Goal: Task Accomplishment & Management: Manage account settings

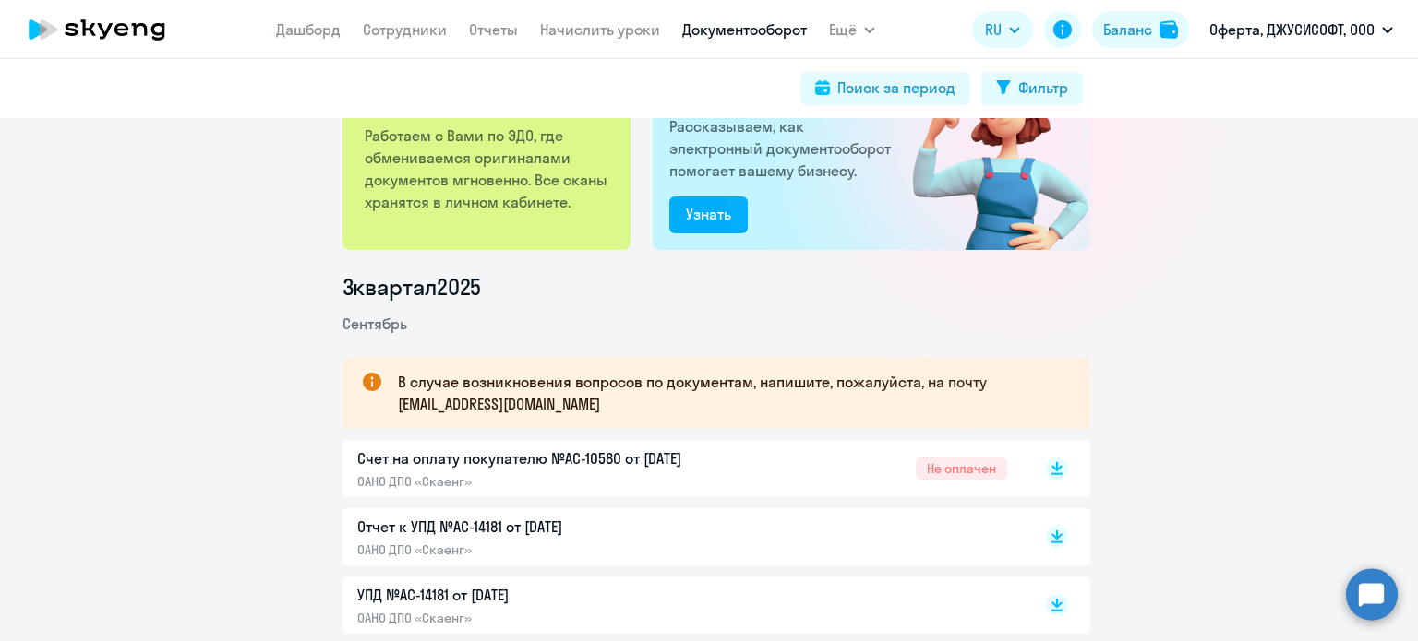
scroll to position [277, 0]
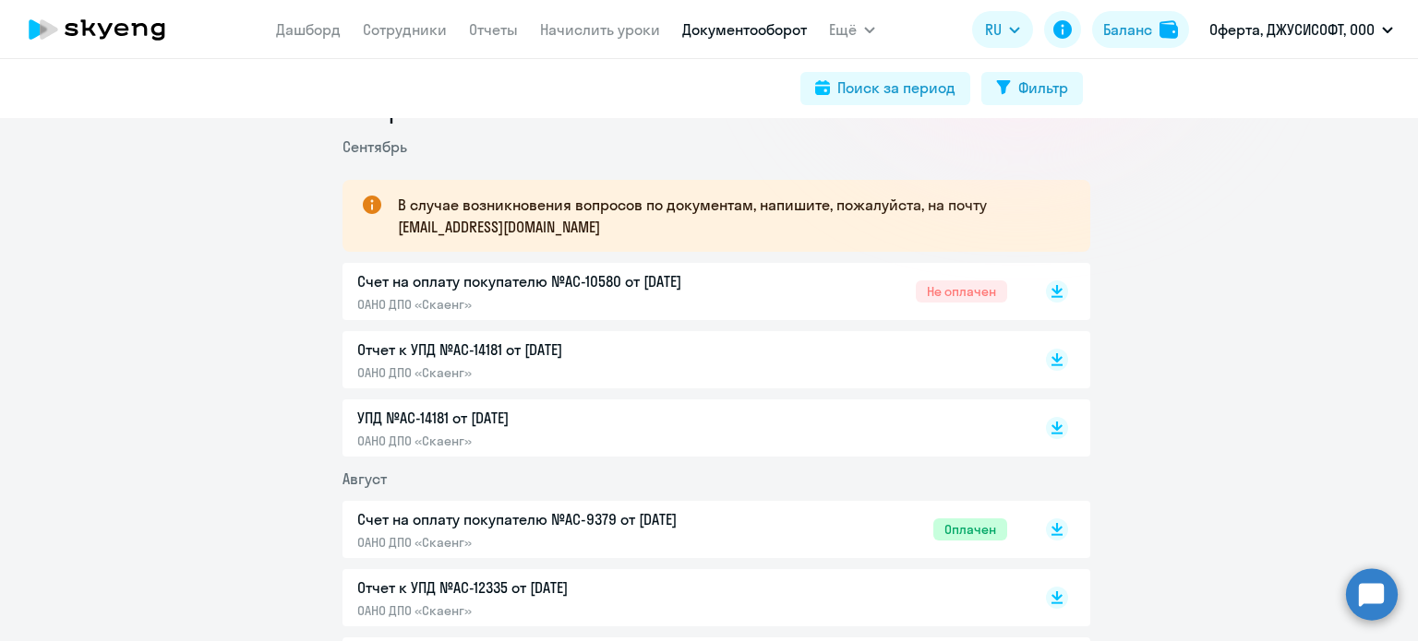
click at [513, 361] on div "Отчет к УПД №AC-14181 от 01.09.2025 ОАНО ДПО «Скаенг»" at bounding box center [551, 360] width 388 height 42
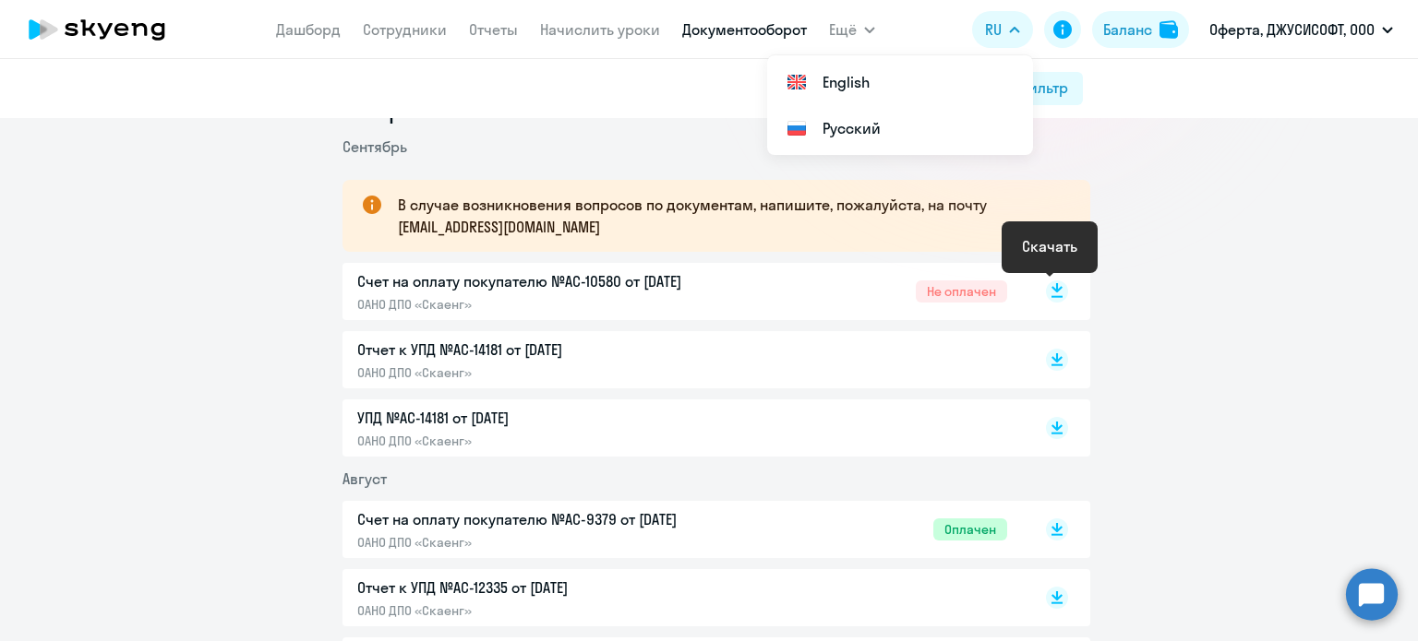
click at [1056, 294] on rect at bounding box center [1057, 292] width 22 height 22
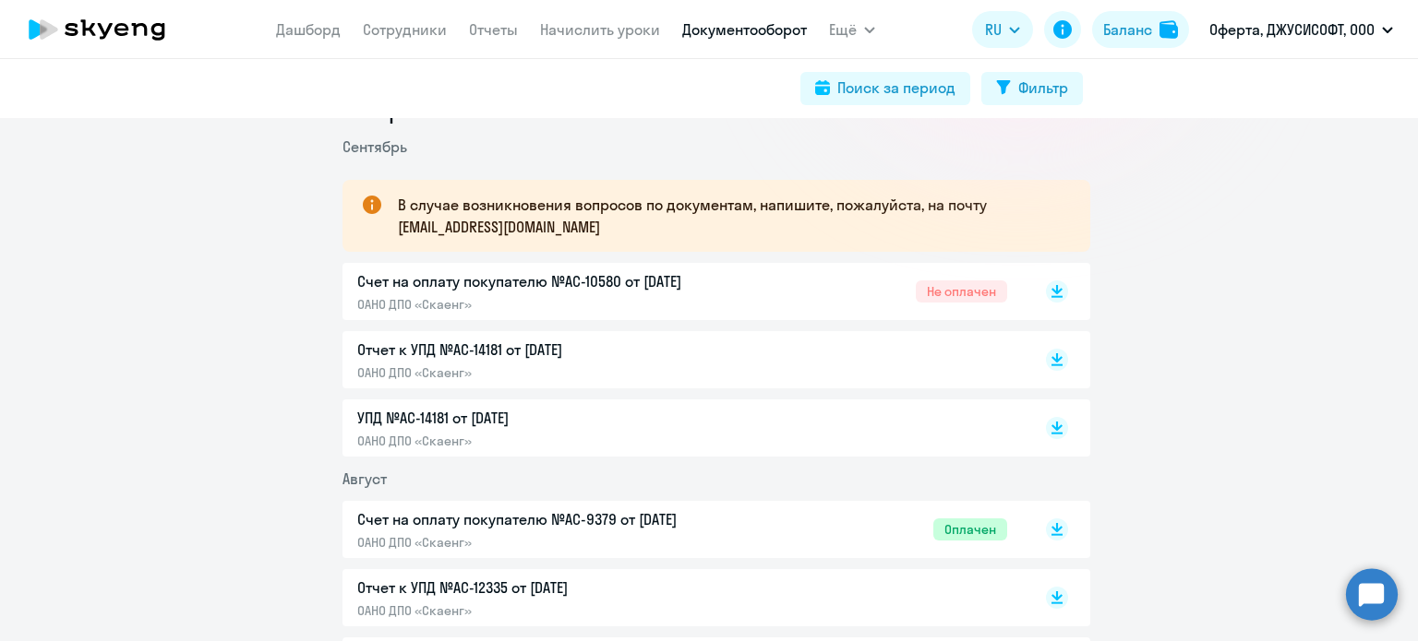
click at [589, 299] on p "ОАНО ДПО «Скаенг»" at bounding box center [551, 304] width 388 height 17
click at [624, 37] on link "Начислить уроки" at bounding box center [600, 29] width 120 height 18
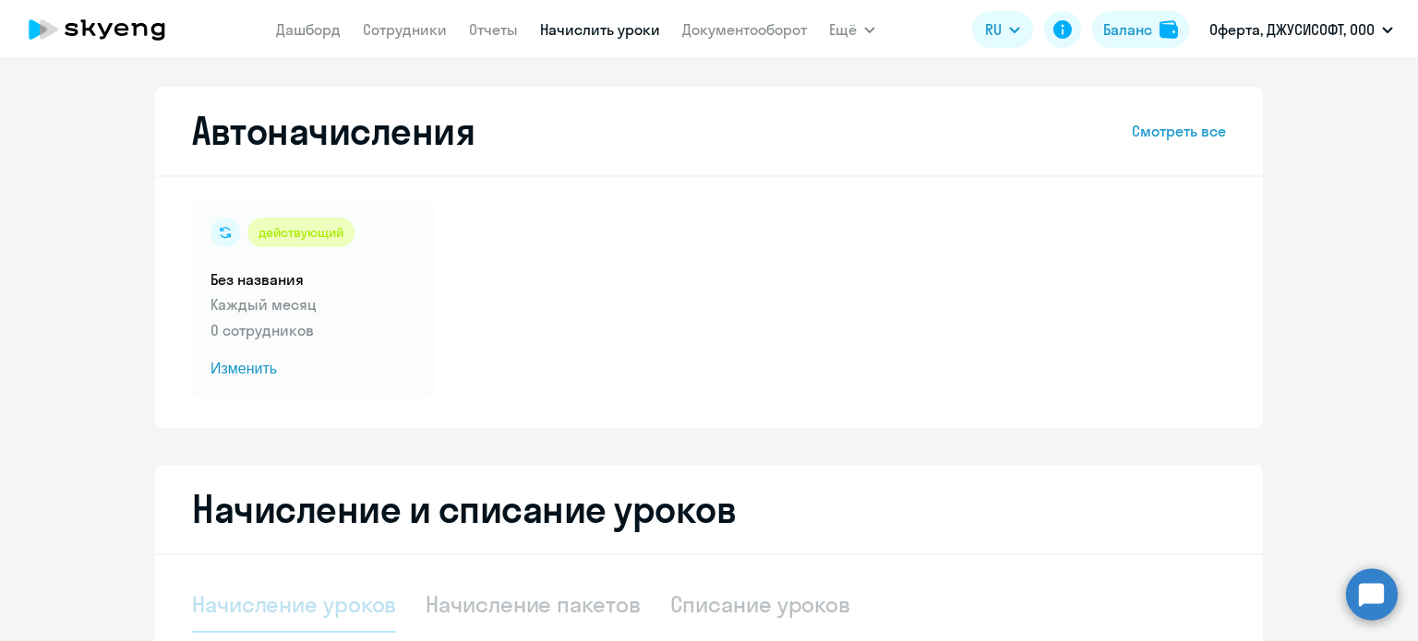
select select "10"
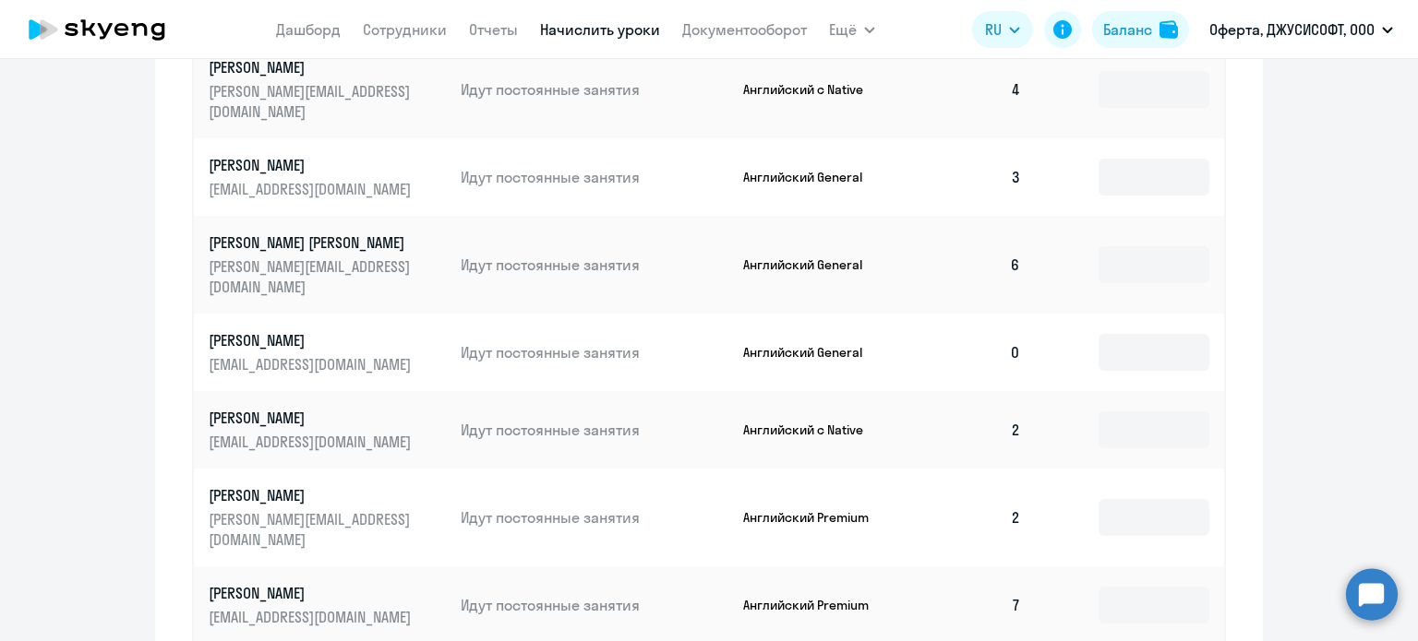
scroll to position [369, 0]
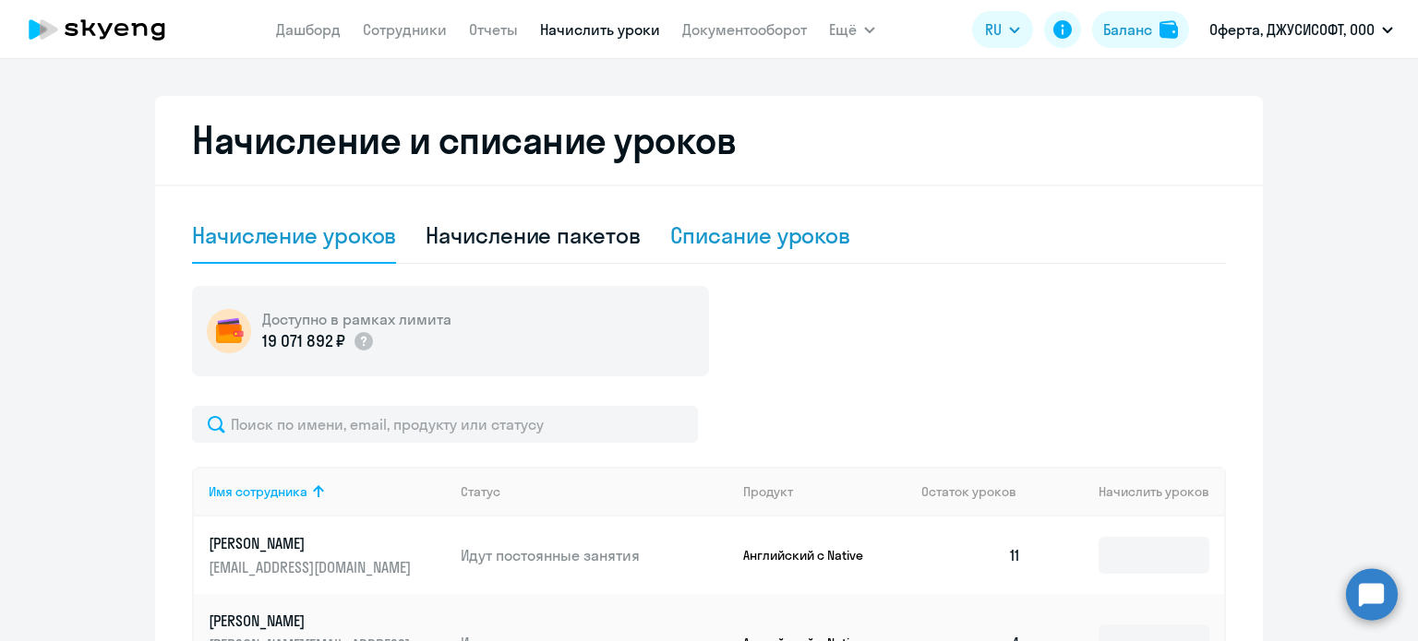
click at [670, 239] on div "Списание уроков" at bounding box center [760, 236] width 181 height 30
select select "10"
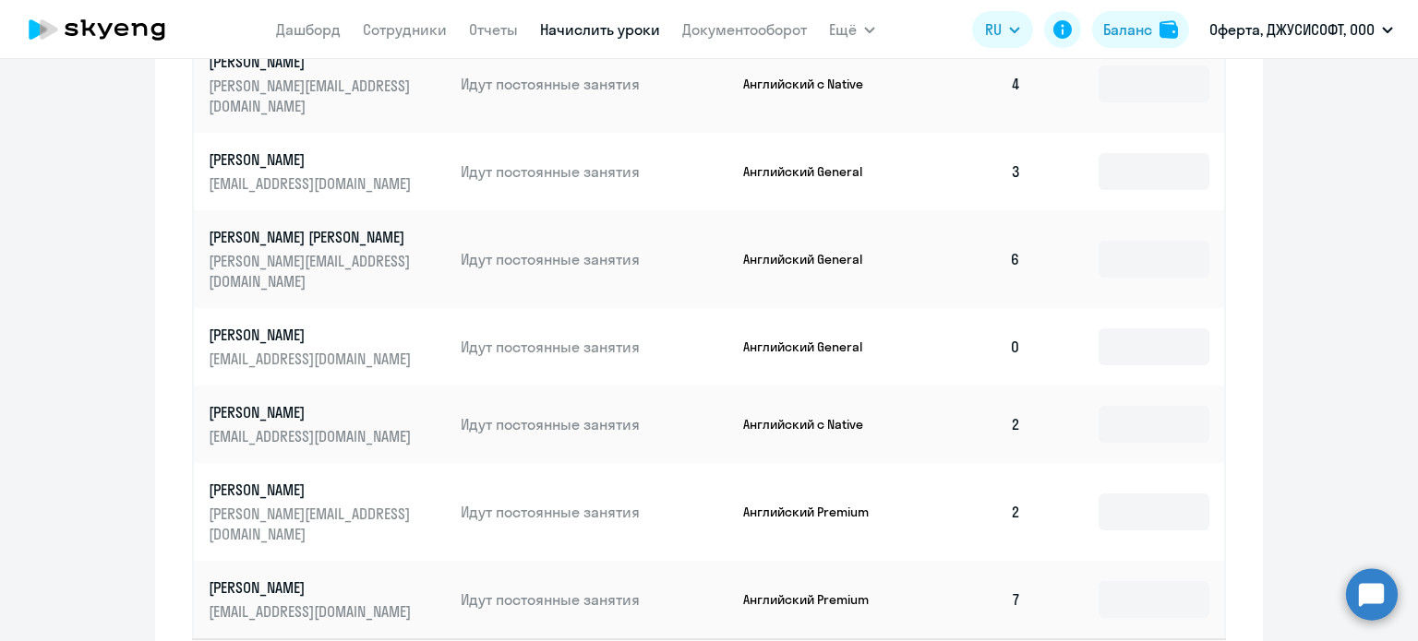
scroll to position [831, 0]
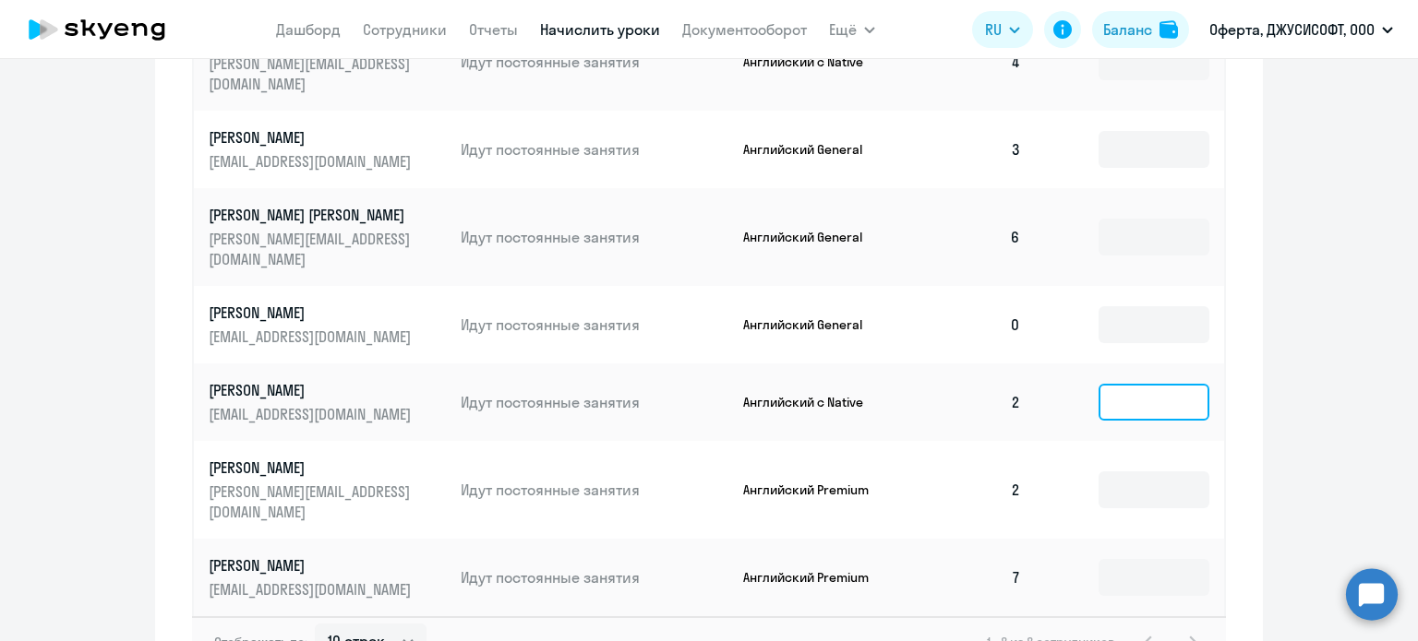
click at [1171, 384] on input at bounding box center [1153, 402] width 111 height 37
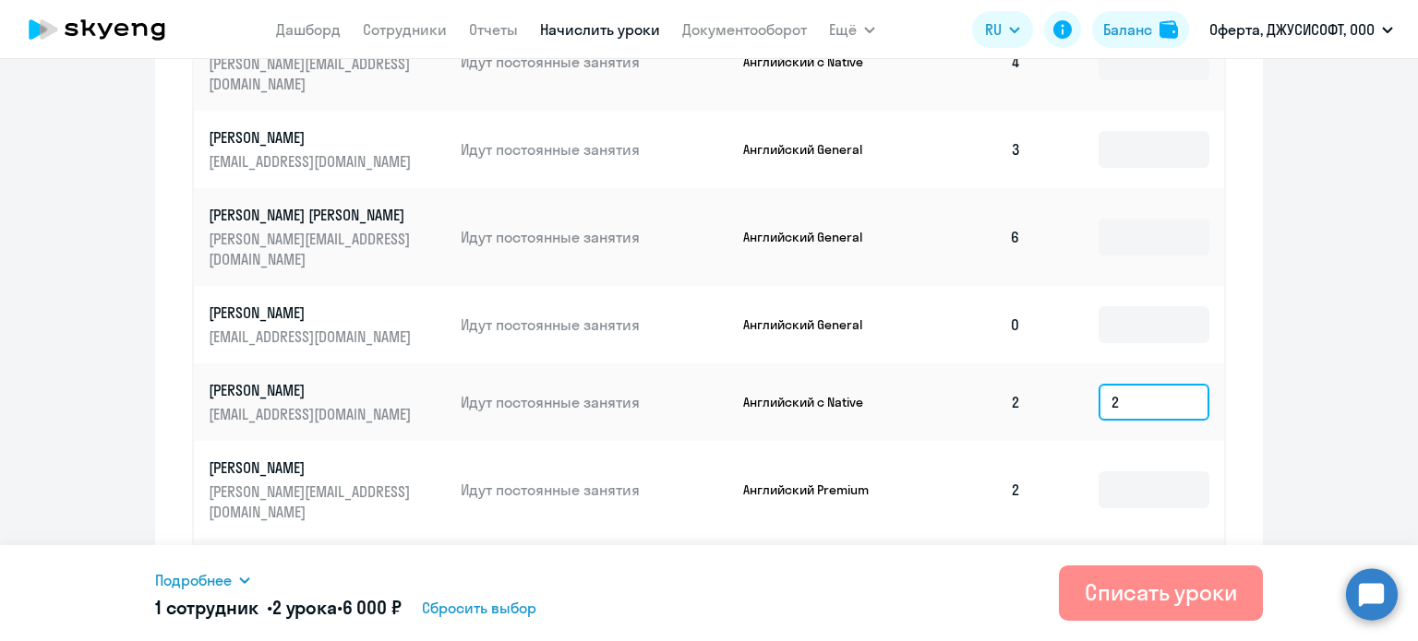
type input "2"
click at [1146, 612] on button "Списать уроки" at bounding box center [1161, 593] width 204 height 55
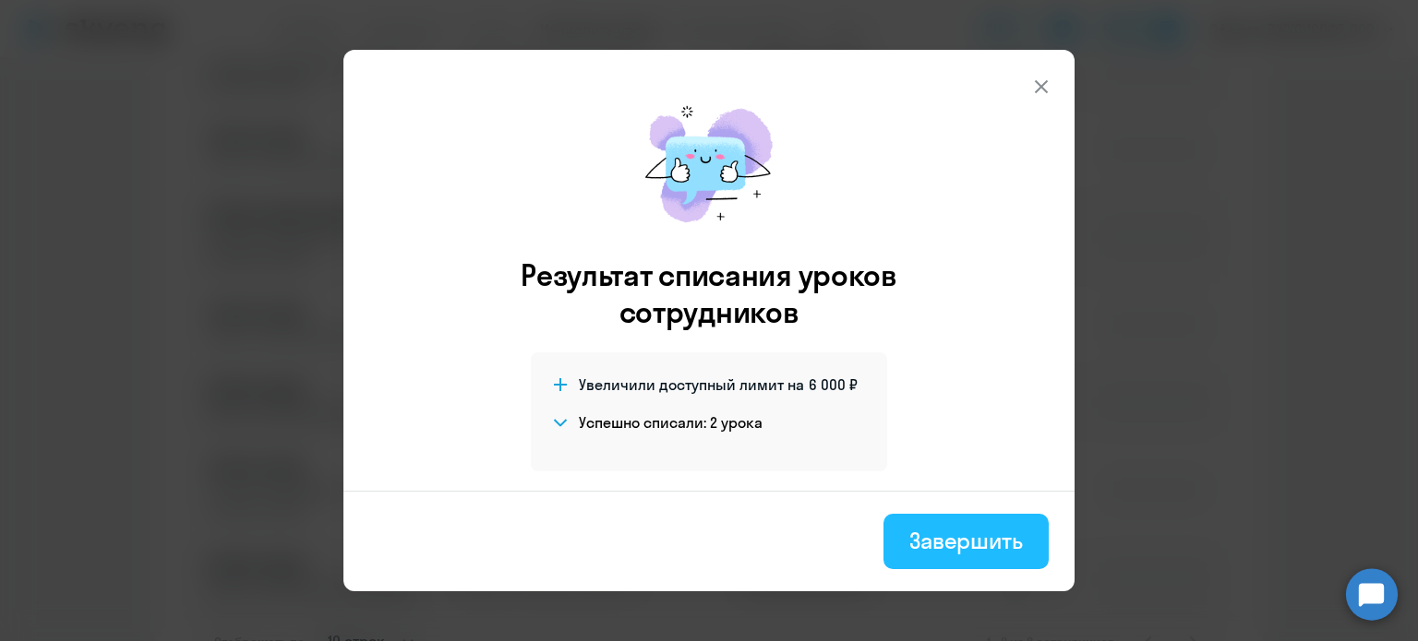
click at [983, 560] on button "Завершить" at bounding box center [965, 541] width 165 height 55
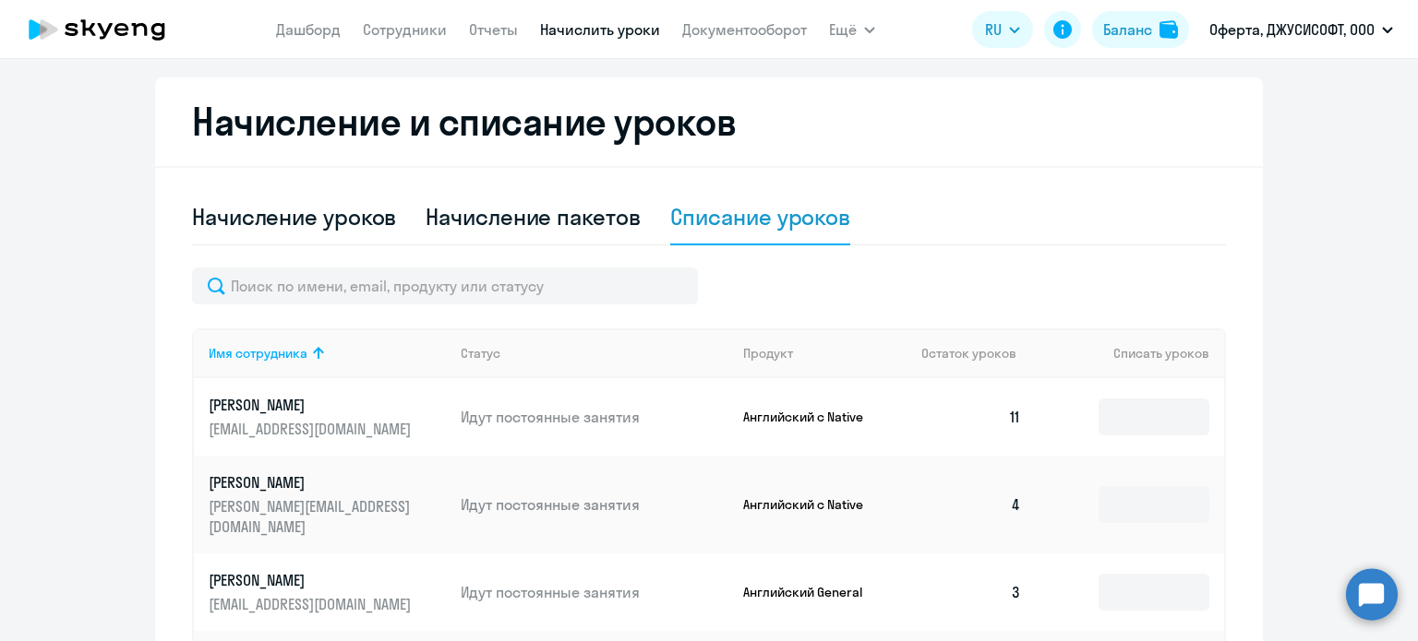
scroll to position [277, 0]
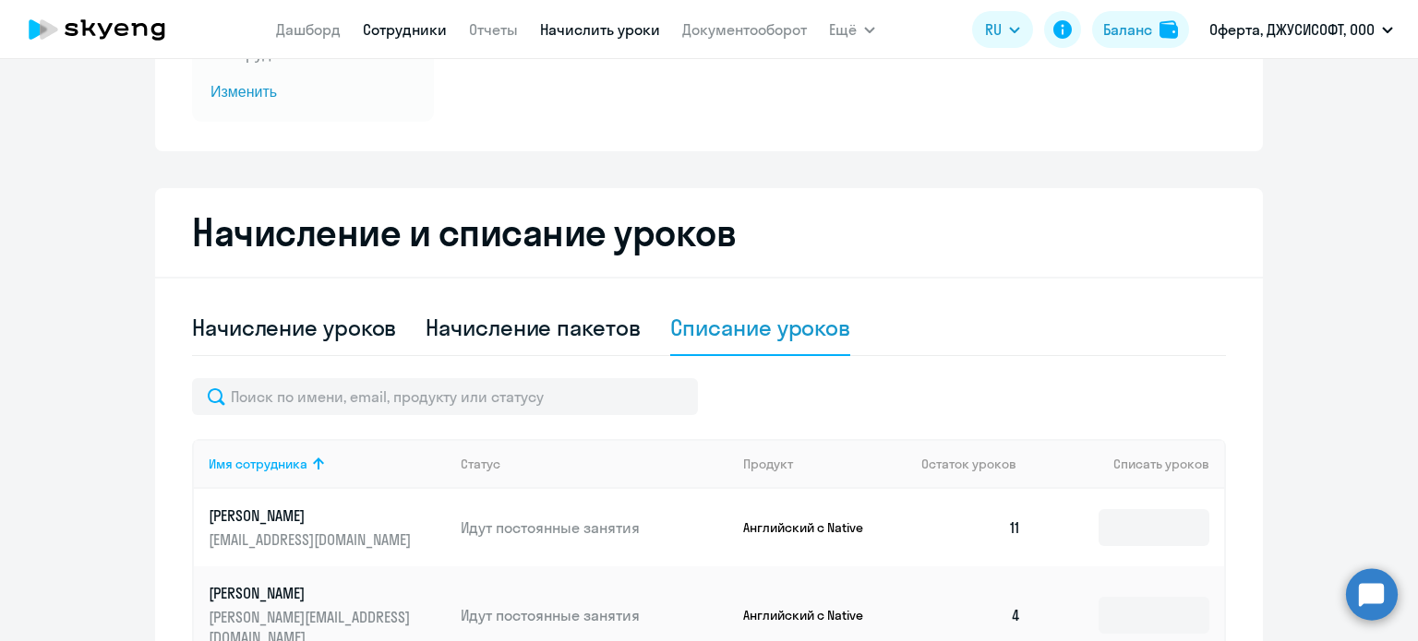
click at [409, 28] on link "Сотрудники" at bounding box center [405, 29] width 84 height 18
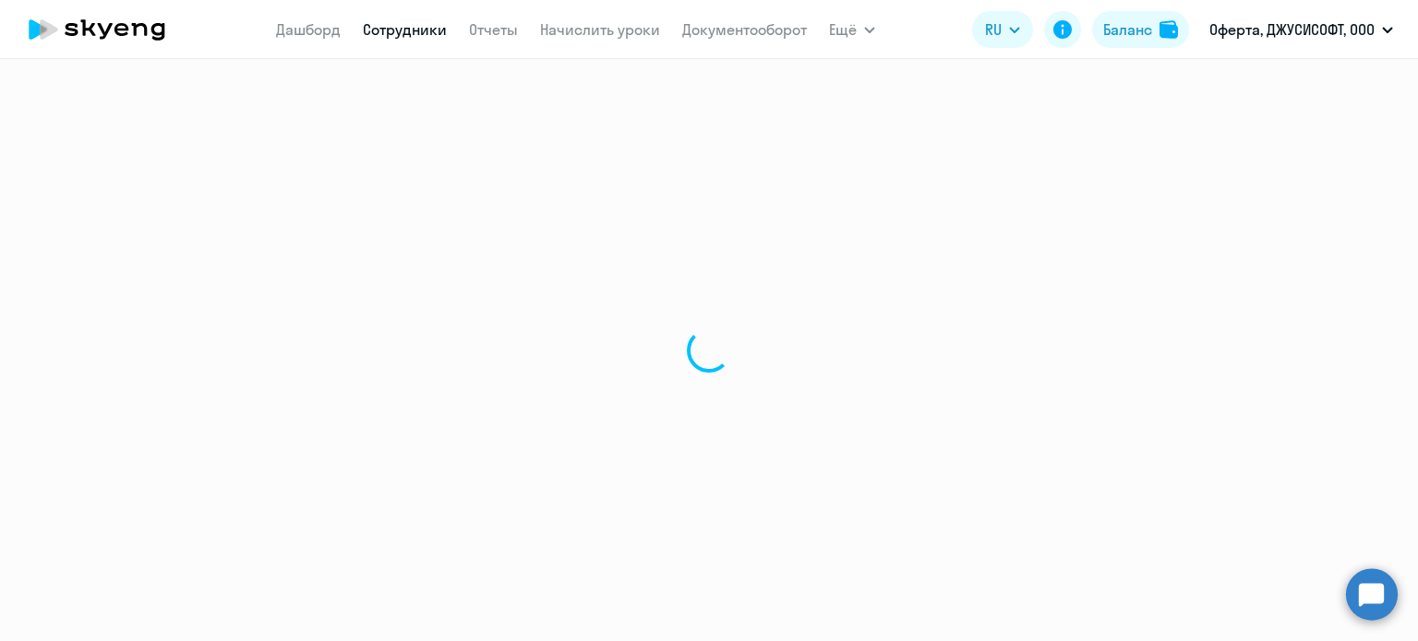
select select "30"
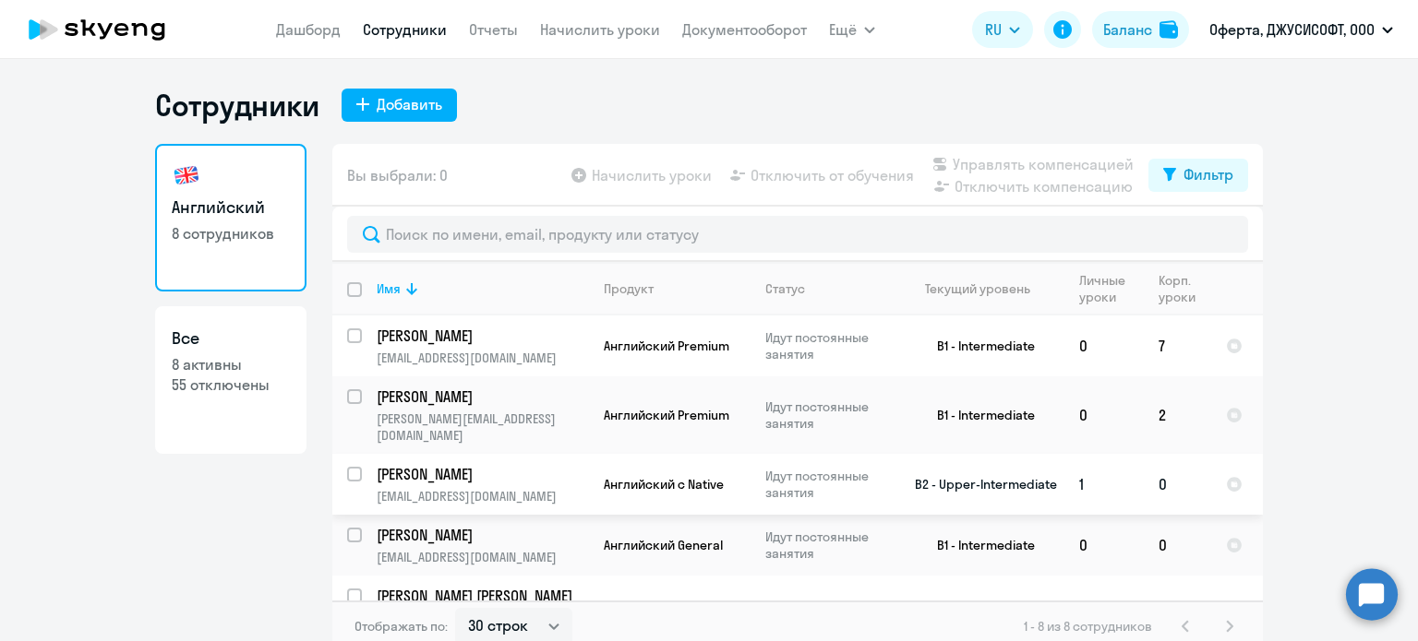
click at [347, 467] on input "select row 12729936" at bounding box center [365, 485] width 37 height 37
checkbox input "true"
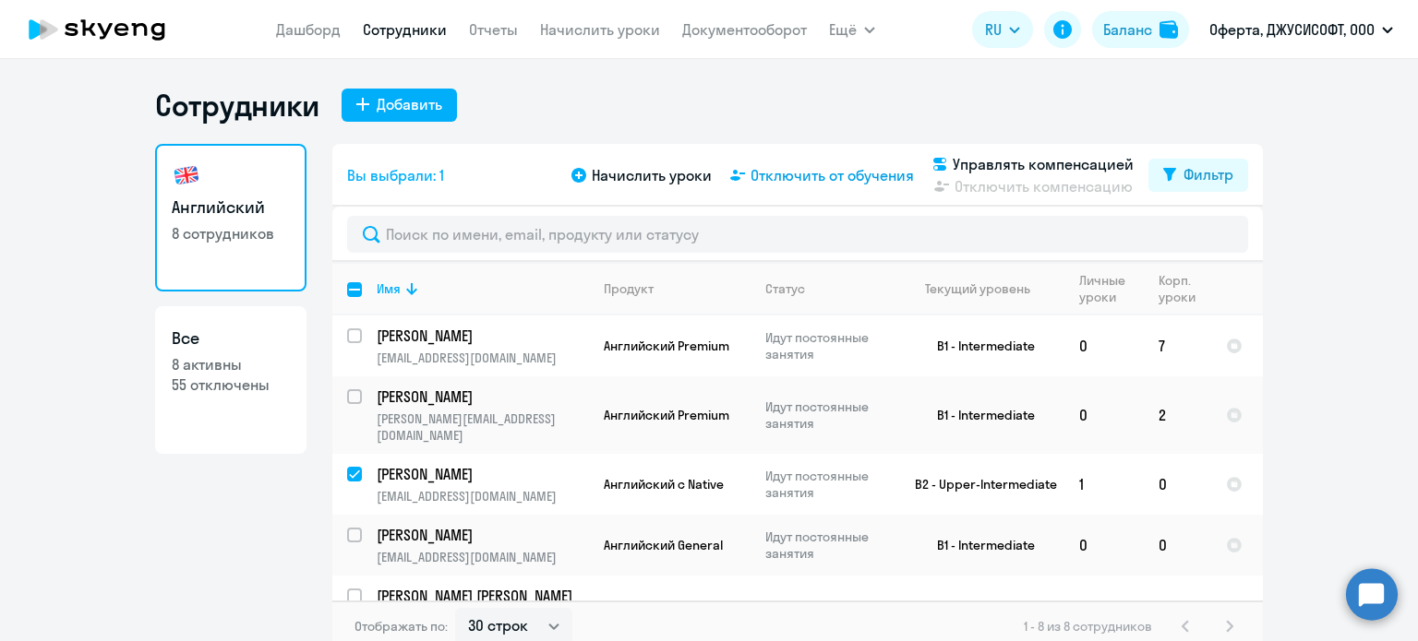
click at [768, 179] on span "Отключить от обучения" at bounding box center [831, 175] width 163 height 22
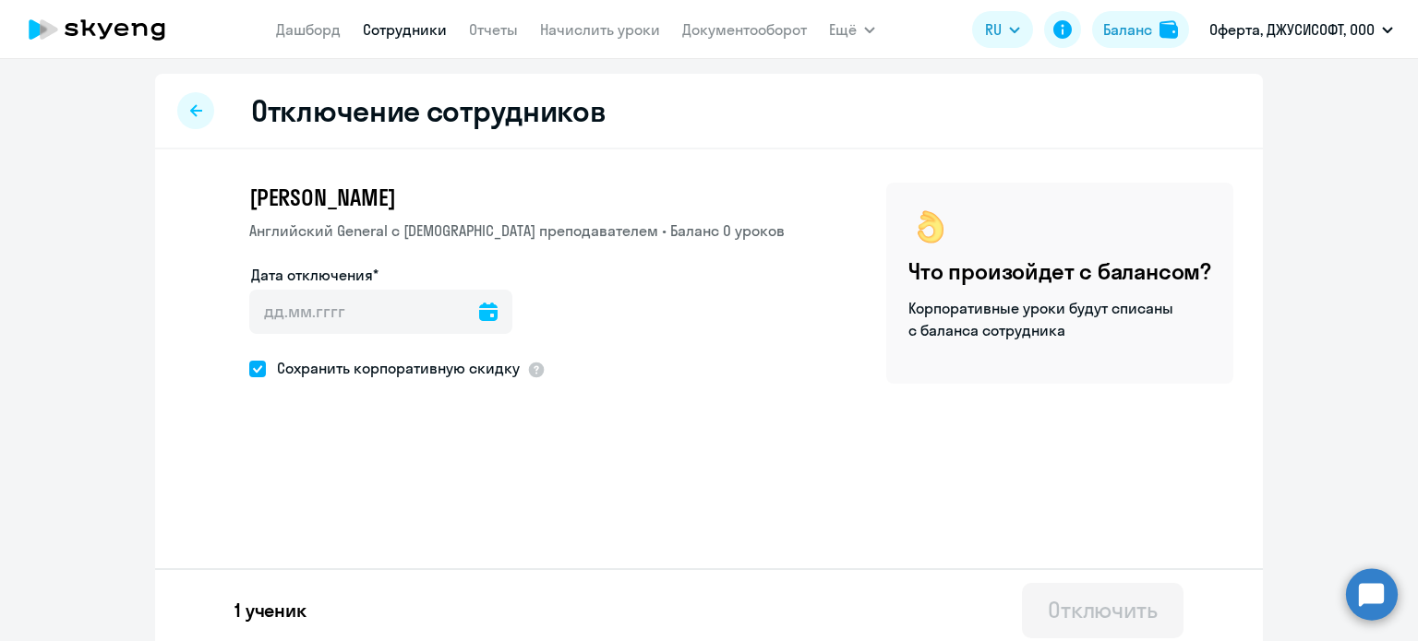
click at [479, 313] on icon at bounding box center [488, 312] width 18 height 18
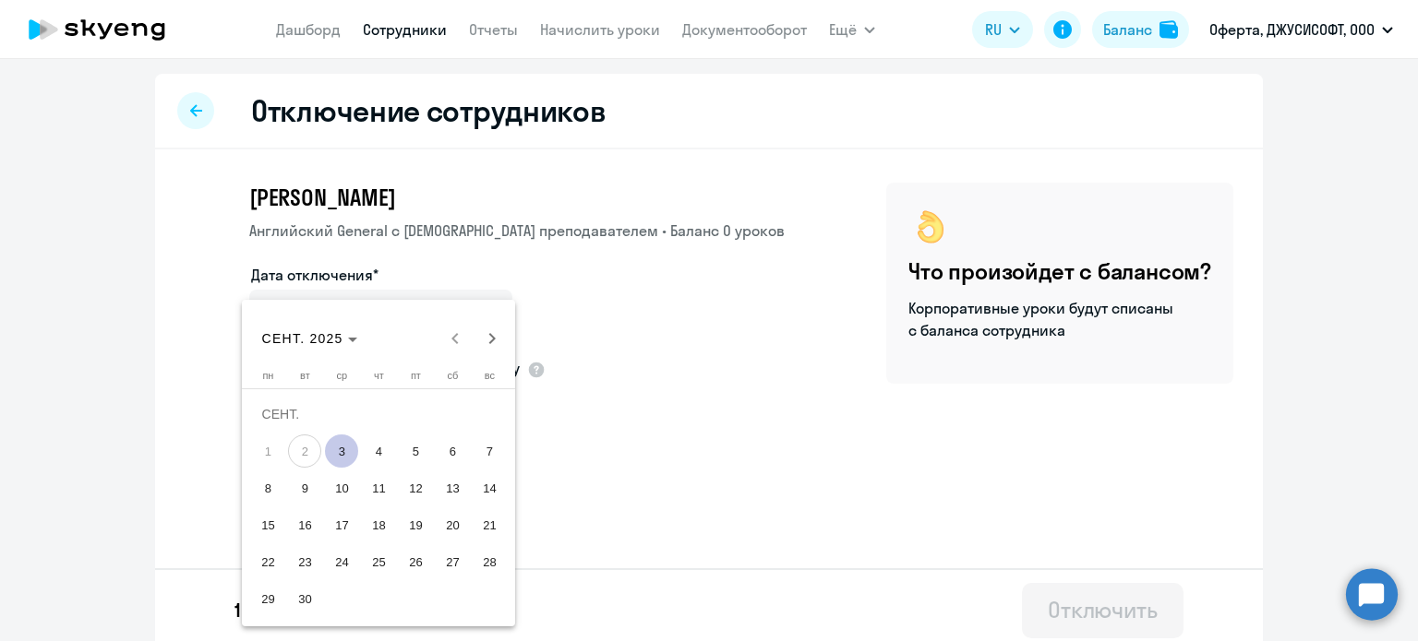
click at [347, 453] on span "3" at bounding box center [341, 451] width 33 height 33
type input "03.09.2025"
type input "3.9.2025"
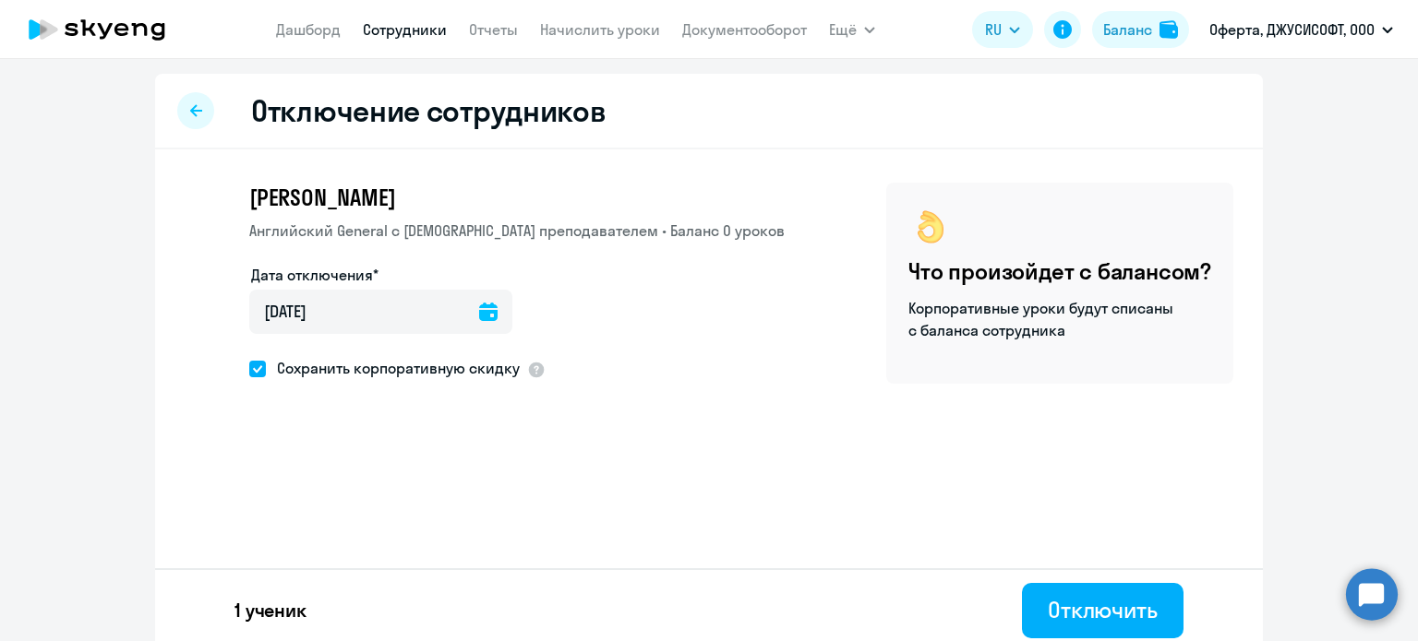
click at [249, 363] on span at bounding box center [257, 369] width 17 height 17
click at [248, 368] on input "Сохранить корпоративную скидку" at bounding box center [248, 368] width 1 height 1
checkbox input "false"
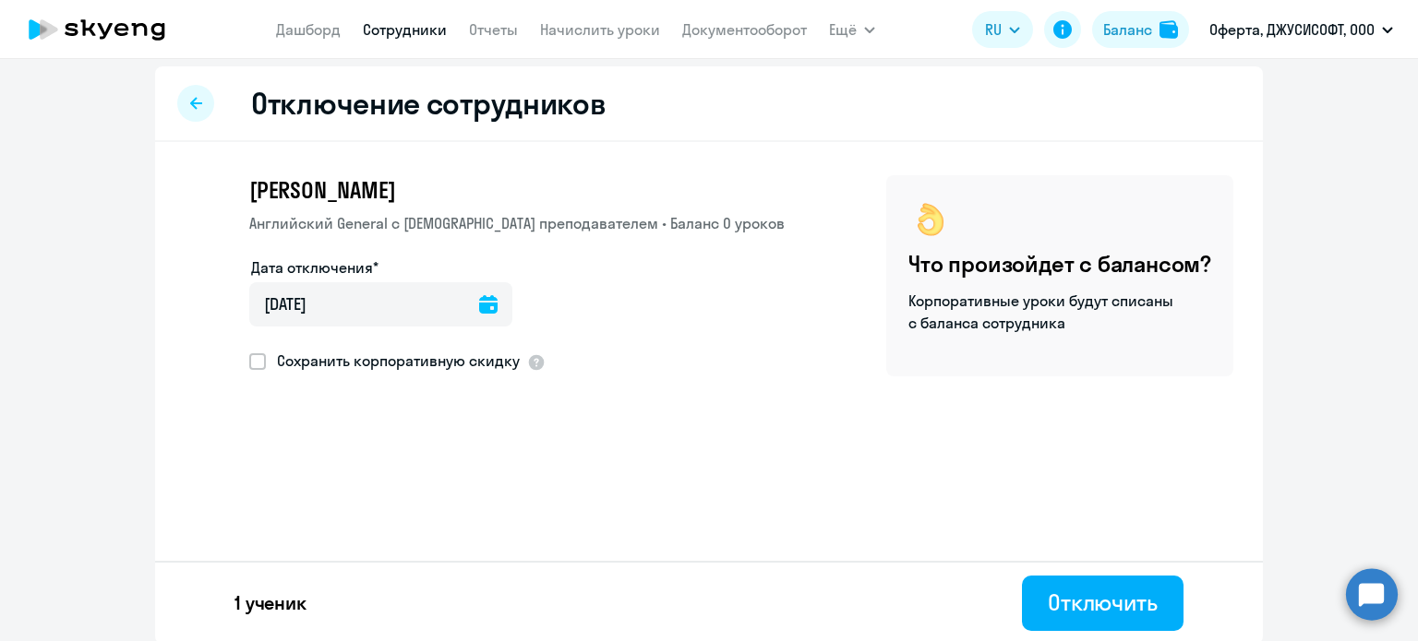
scroll to position [9, 0]
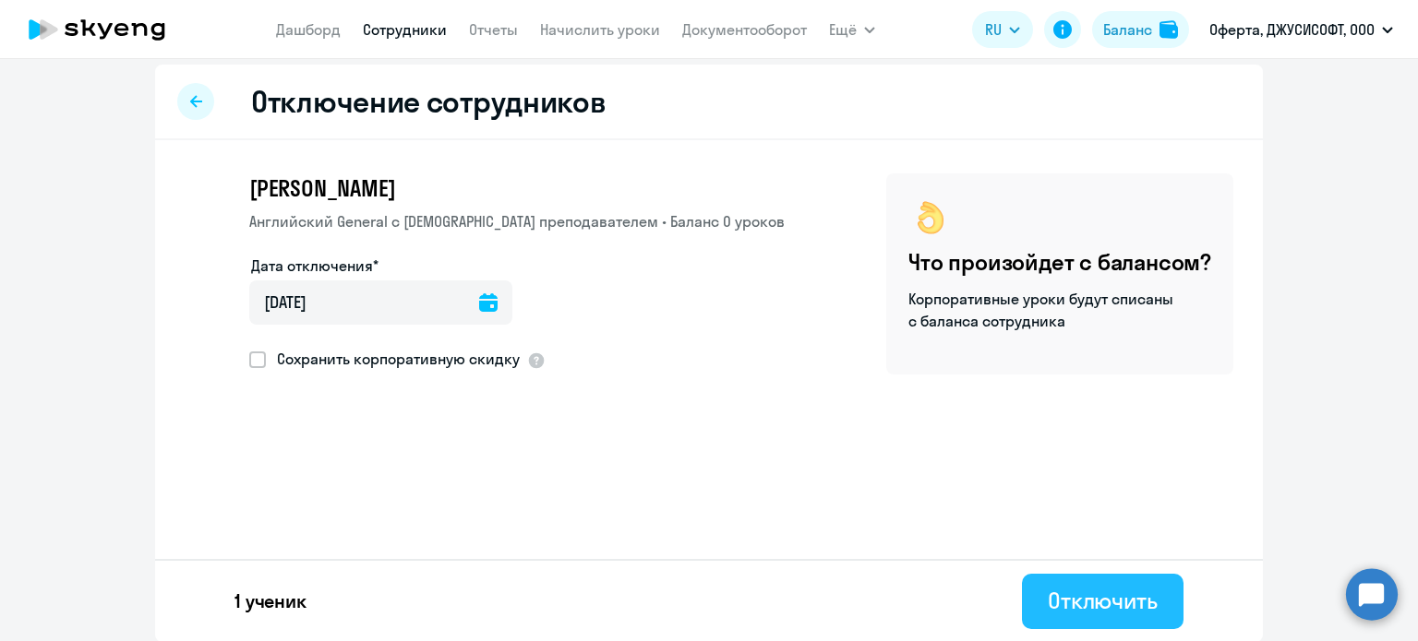
click at [1078, 614] on div "Отключить" at bounding box center [1103, 601] width 110 height 30
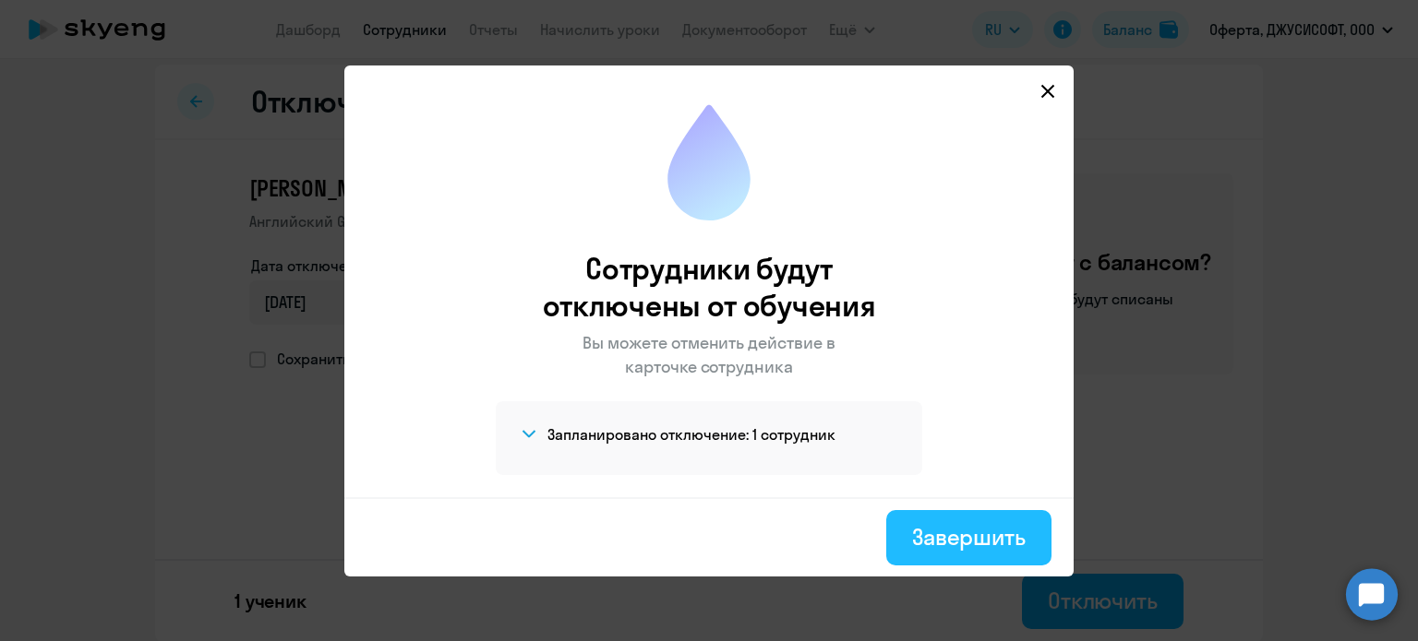
click at [1007, 539] on div "Завершить" at bounding box center [969, 537] width 114 height 30
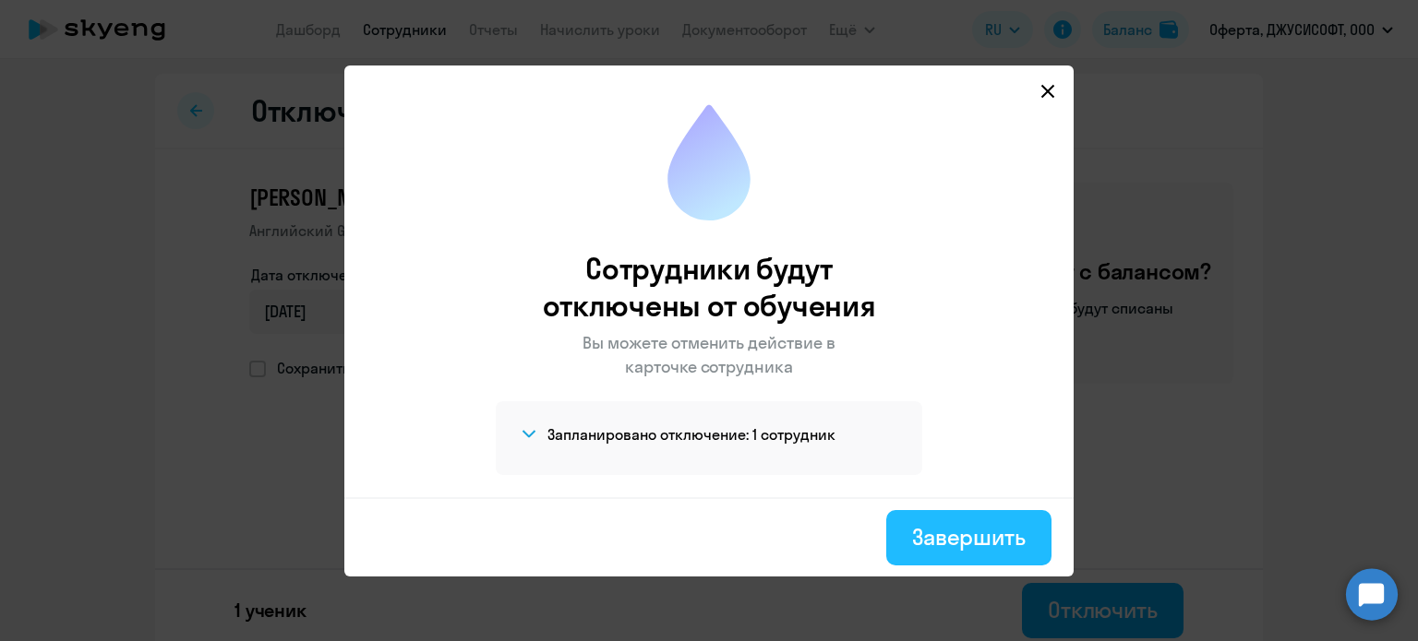
select select "30"
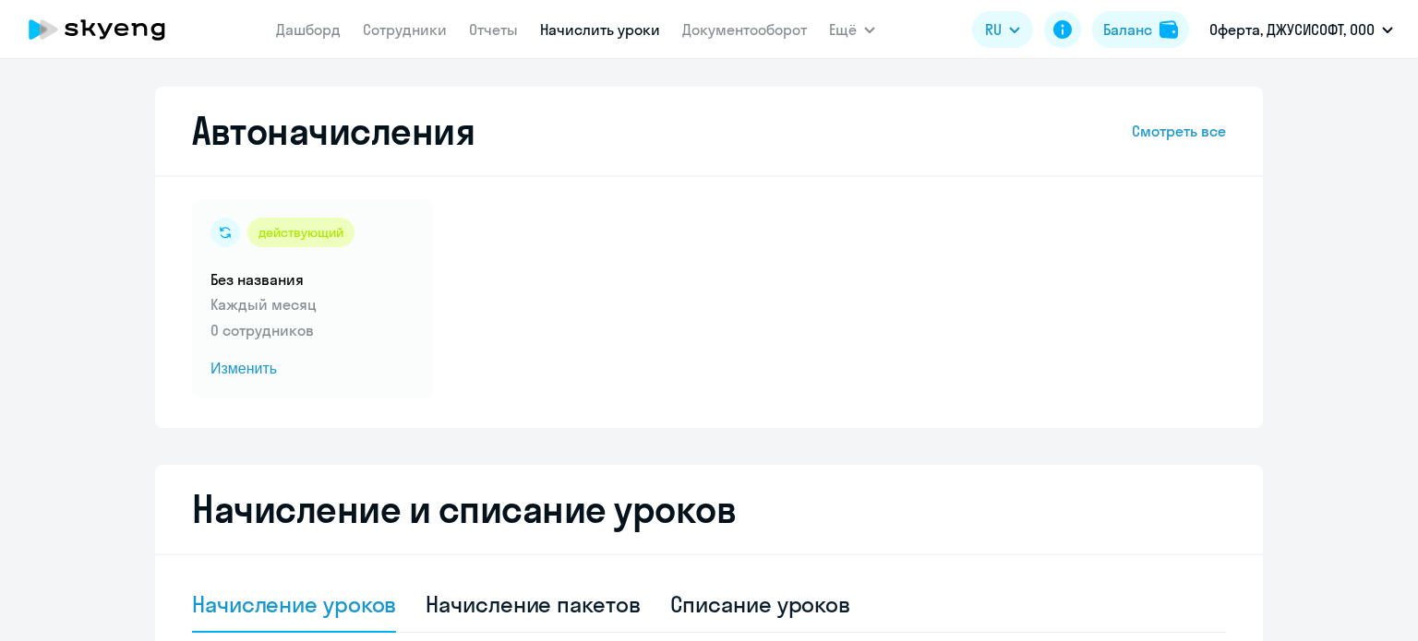
select select "10"
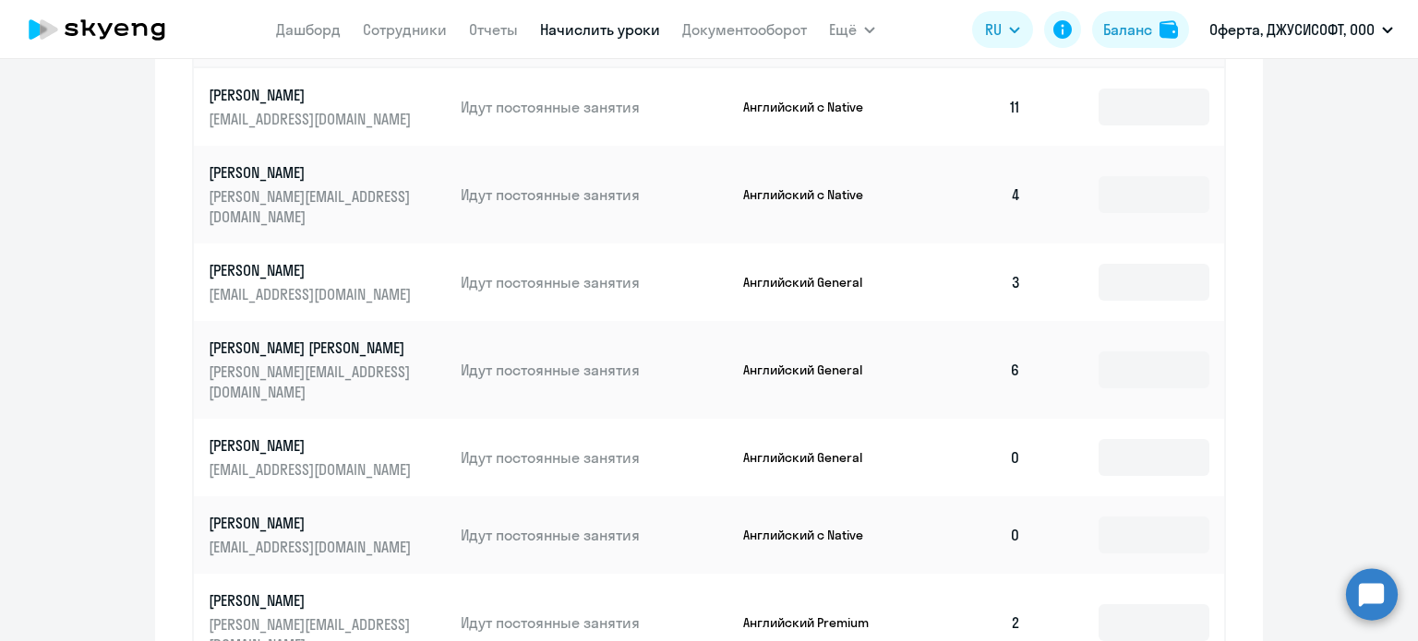
scroll to position [831, 0]
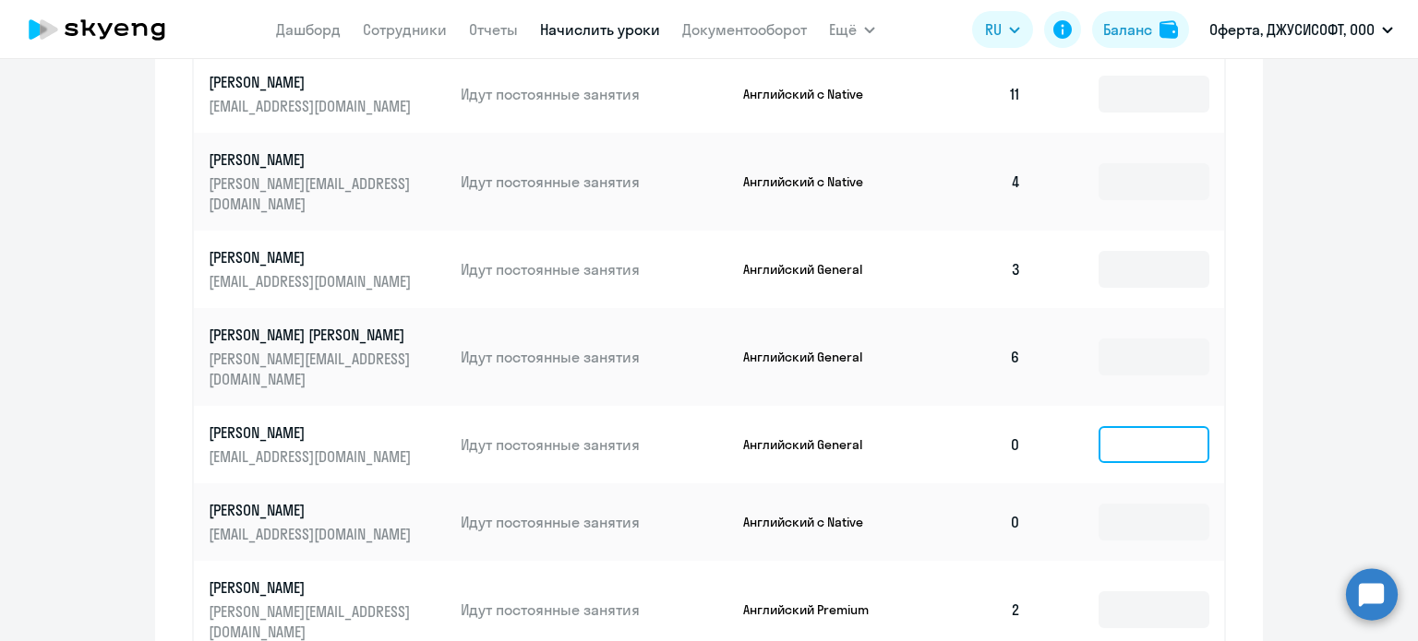
click at [1178, 426] on input at bounding box center [1153, 444] width 111 height 37
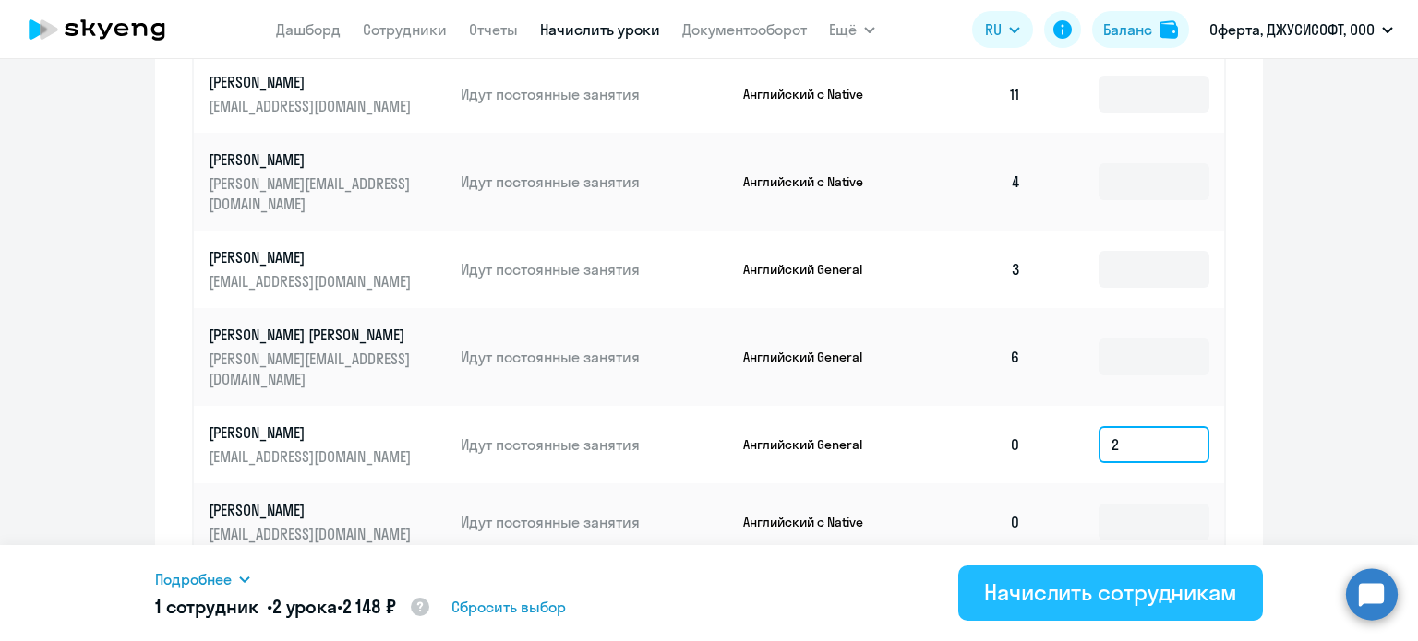
type input "2"
click at [1052, 597] on div "Начислить сотрудникам" at bounding box center [1110, 593] width 253 height 30
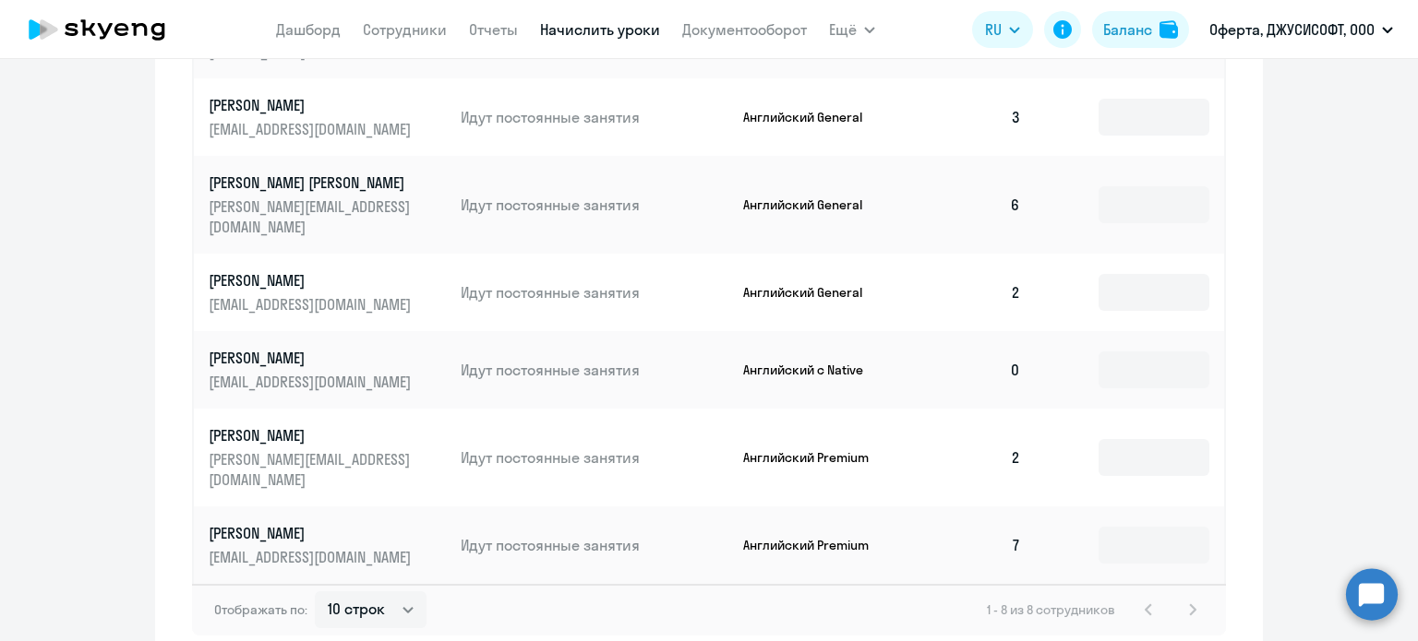
scroll to position [1015, 0]
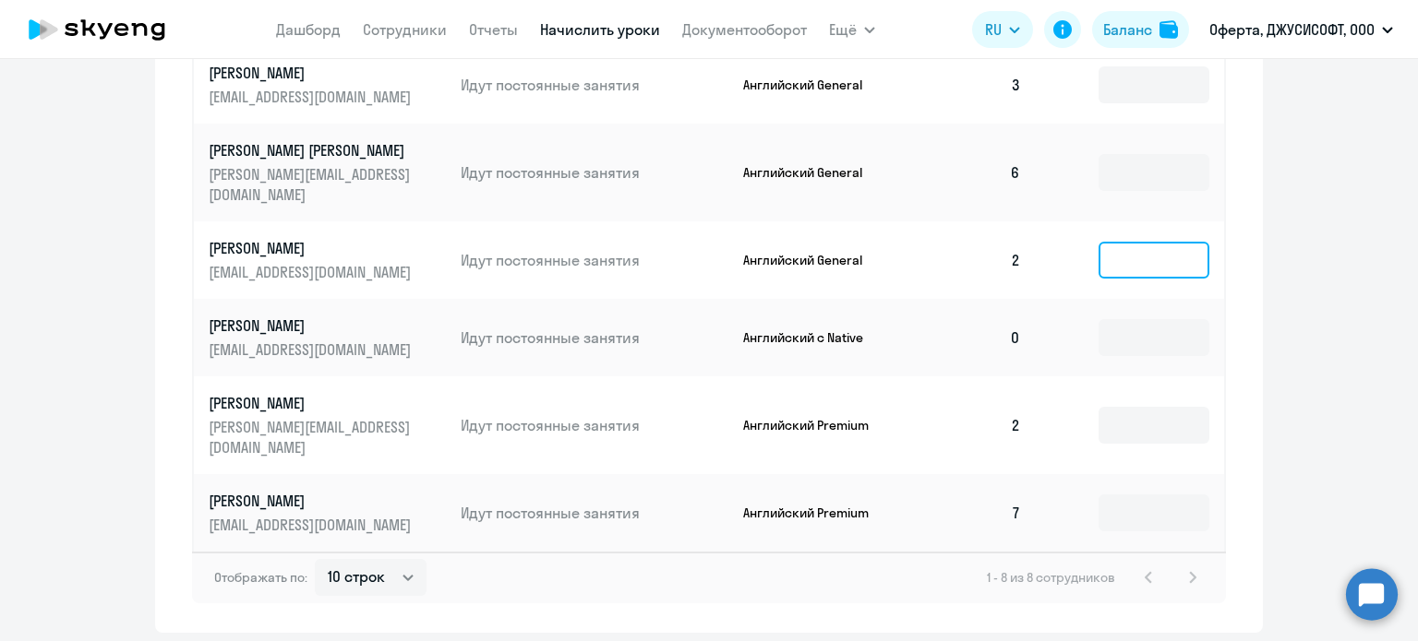
click at [1108, 242] on input at bounding box center [1153, 260] width 111 height 37
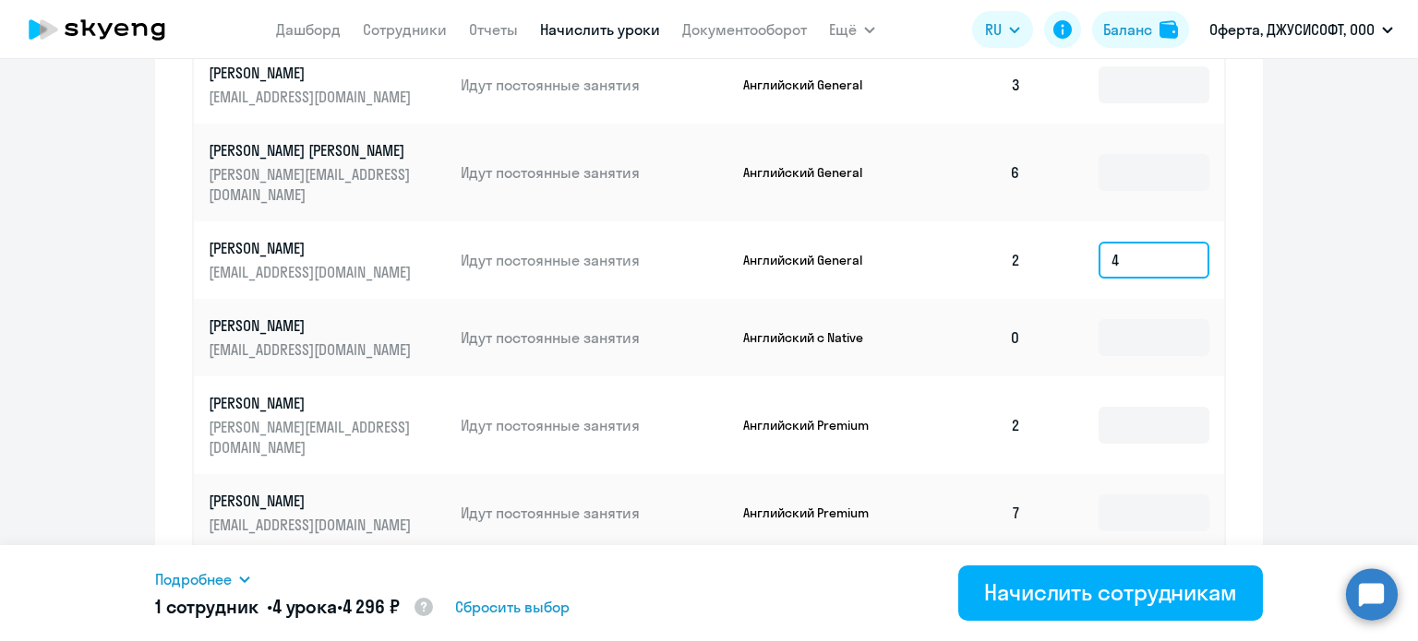
type input "4"
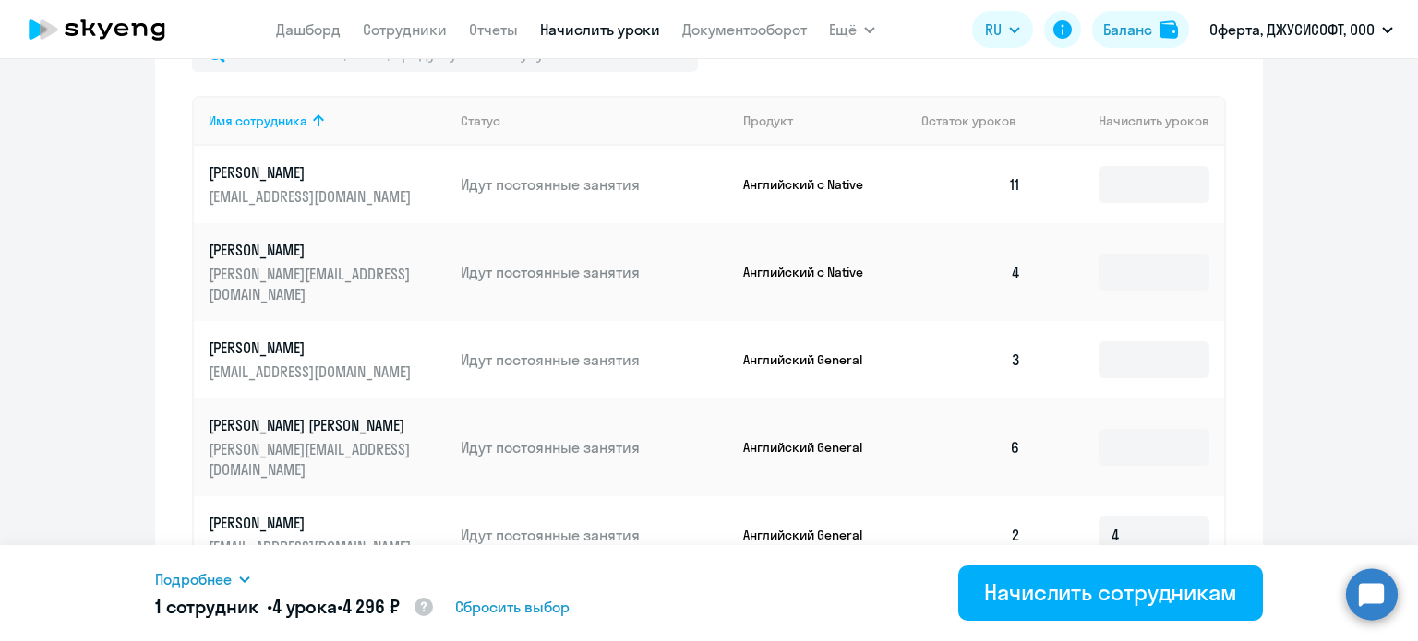
scroll to position [738, 0]
click at [1145, 353] on input at bounding box center [1153, 361] width 111 height 37
type input "4"
click at [1362, 359] on ng-component "Автоначисления Смотреть все действующий Без названия Каждый месяц 0 сотрудников…" at bounding box center [709, 129] width 1418 height 1562
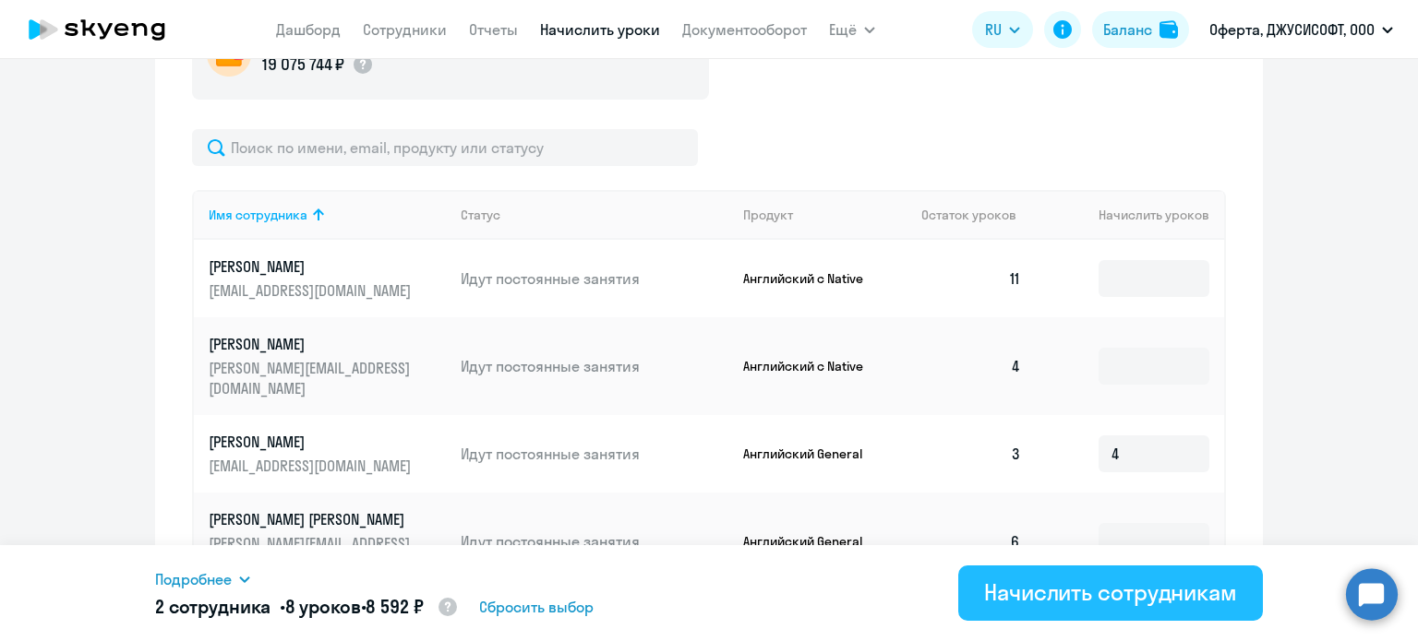
click at [1144, 598] on div "Начислить сотрудникам" at bounding box center [1110, 593] width 253 height 30
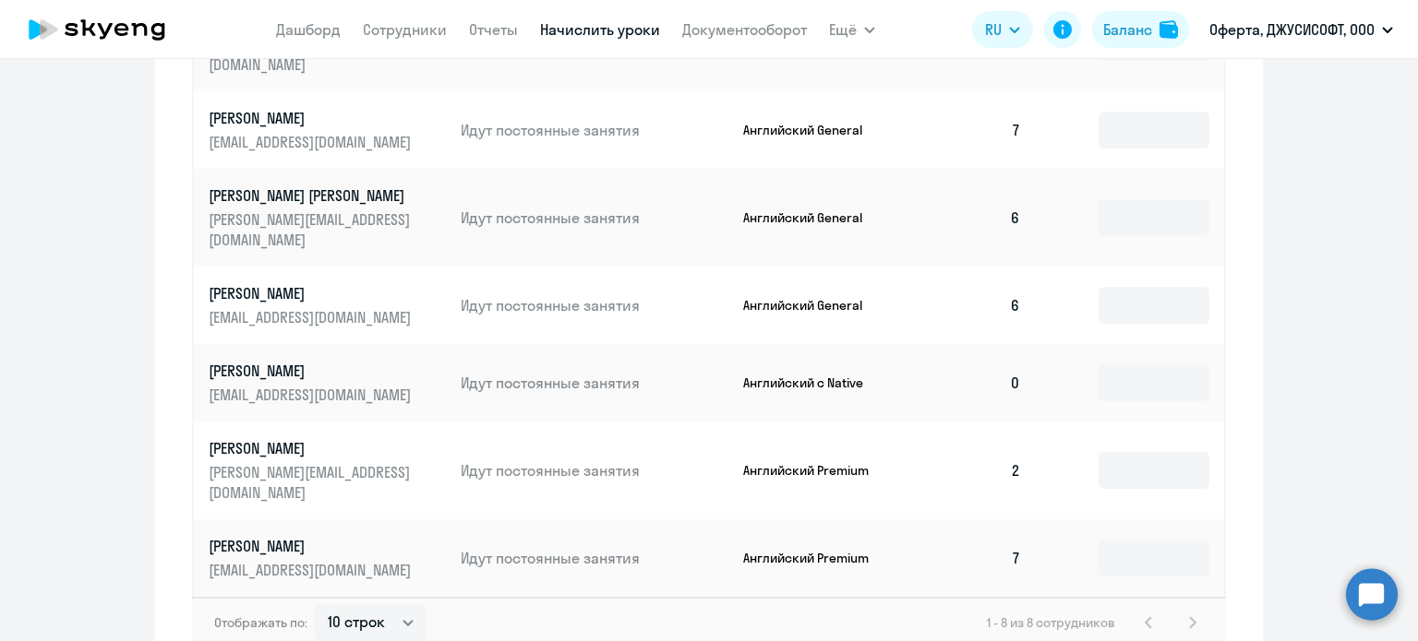
scroll to position [1015, 0]
